Goal: Check status

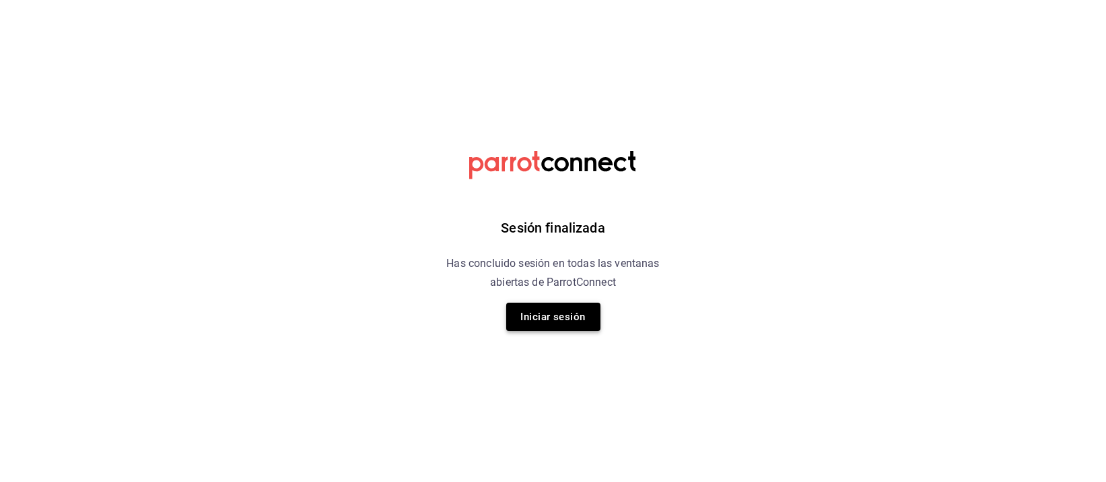
click at [560, 314] on button "Iniciar sesión" at bounding box center [553, 316] width 94 height 28
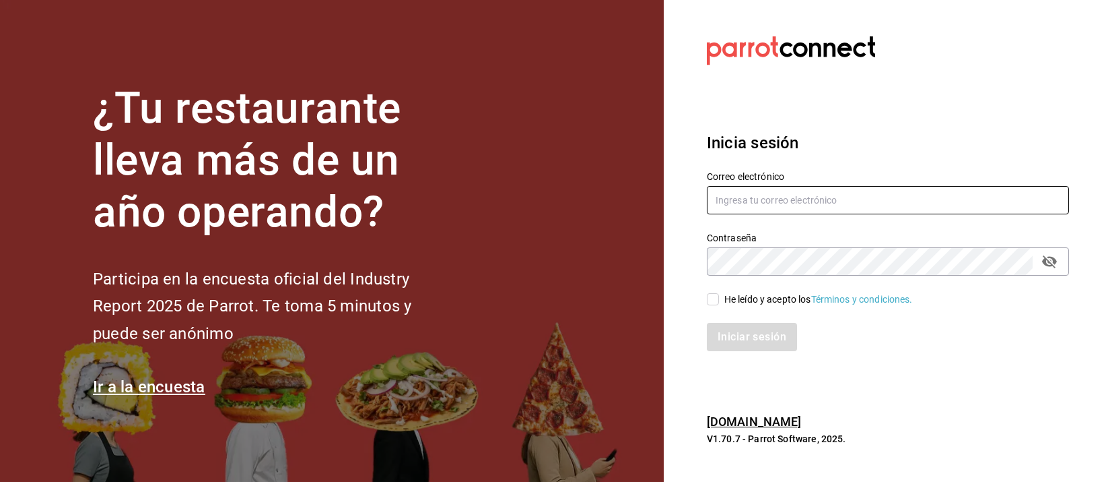
type input "[EMAIL_ADDRESS][DOMAIN_NAME]"
click at [789, 299] on div "He leído y acepto los Términos y condiciones." at bounding box center [819, 299] width 189 height 14
click at [719, 299] on input "He leído y acepto los Términos y condiciones." at bounding box center [713, 299] width 12 height 12
checkbox input "true"
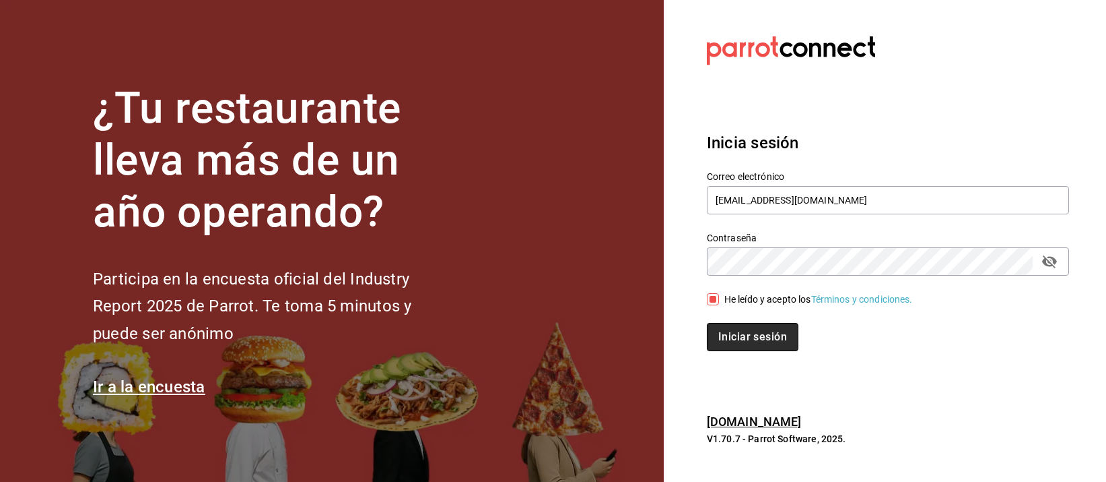
click at [776, 338] on button "Iniciar sesión" at bounding box center [753, 337] width 92 height 28
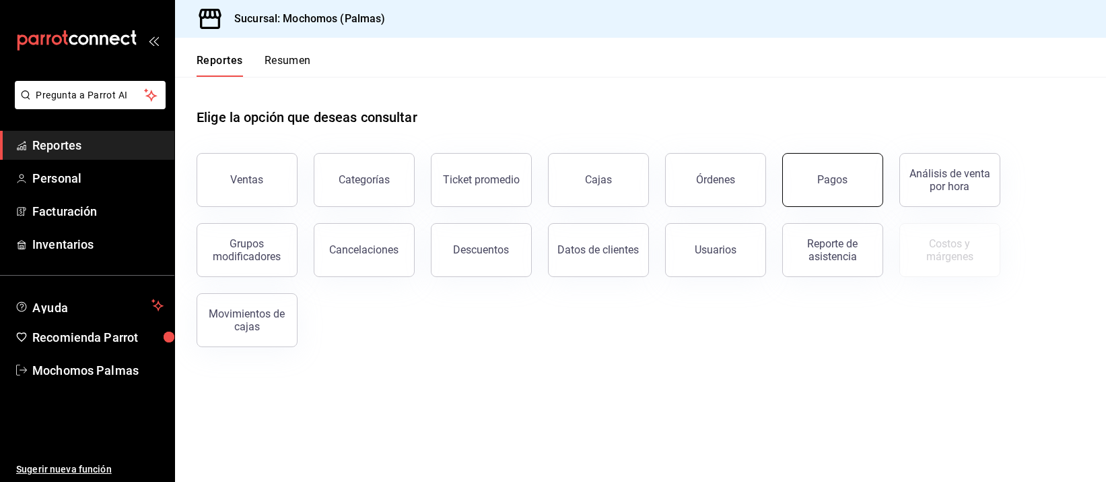
click at [847, 192] on button "Pagos" at bounding box center [833, 180] width 101 height 54
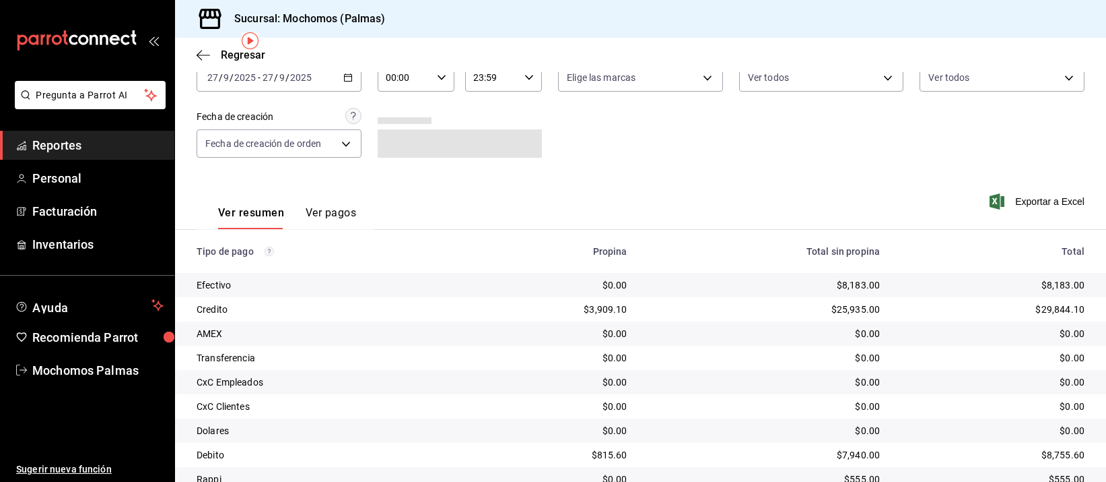
scroll to position [53, 0]
